Goal: Task Accomplishment & Management: Manage account settings

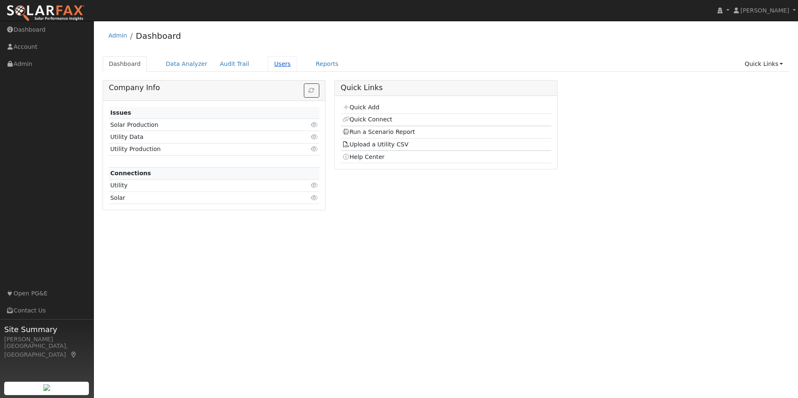
click at [280, 66] on link "Users" at bounding box center [282, 63] width 29 height 15
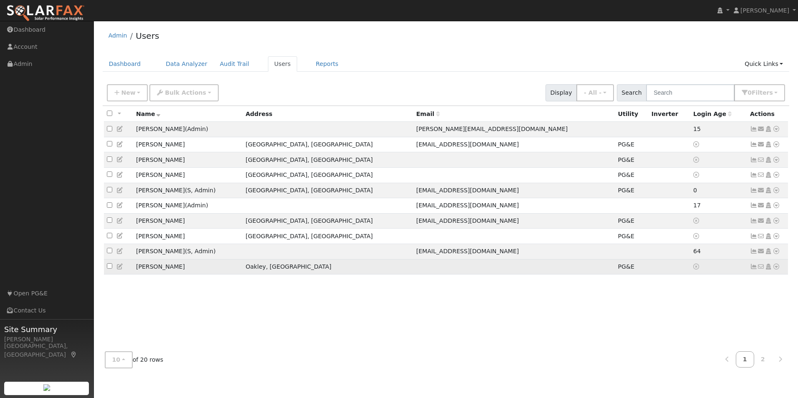
click at [756, 270] on icon at bounding box center [754, 267] width 8 height 6
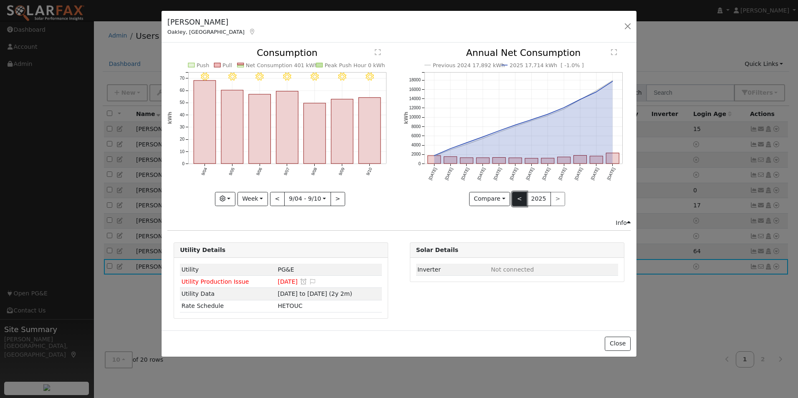
click at [524, 200] on button "<" at bounding box center [519, 199] width 15 height 14
click at [556, 200] on button ">" at bounding box center [558, 199] width 15 height 14
click at [632, 25] on button "button" at bounding box center [628, 26] width 12 height 12
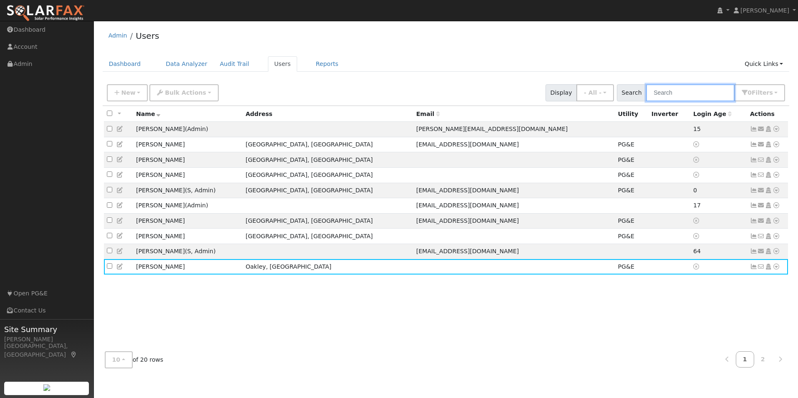
click at [668, 91] on input "text" at bounding box center [690, 92] width 89 height 17
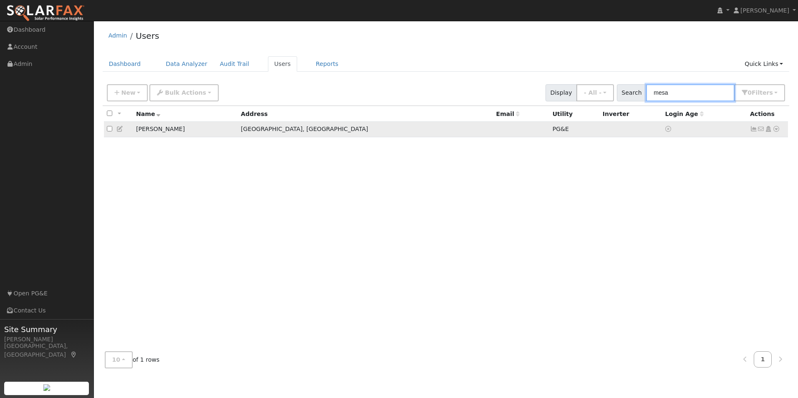
type input "mesa"
click at [754, 127] on link at bounding box center [754, 129] width 8 height 7
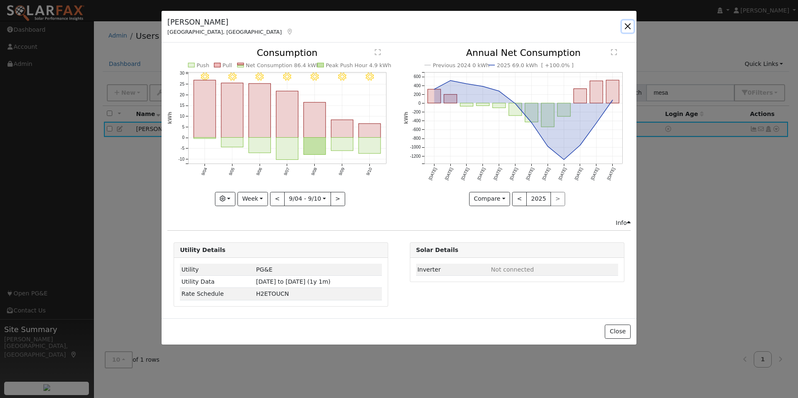
click at [630, 27] on button "button" at bounding box center [628, 26] width 12 height 12
